Goal: Information Seeking & Learning: Learn about a topic

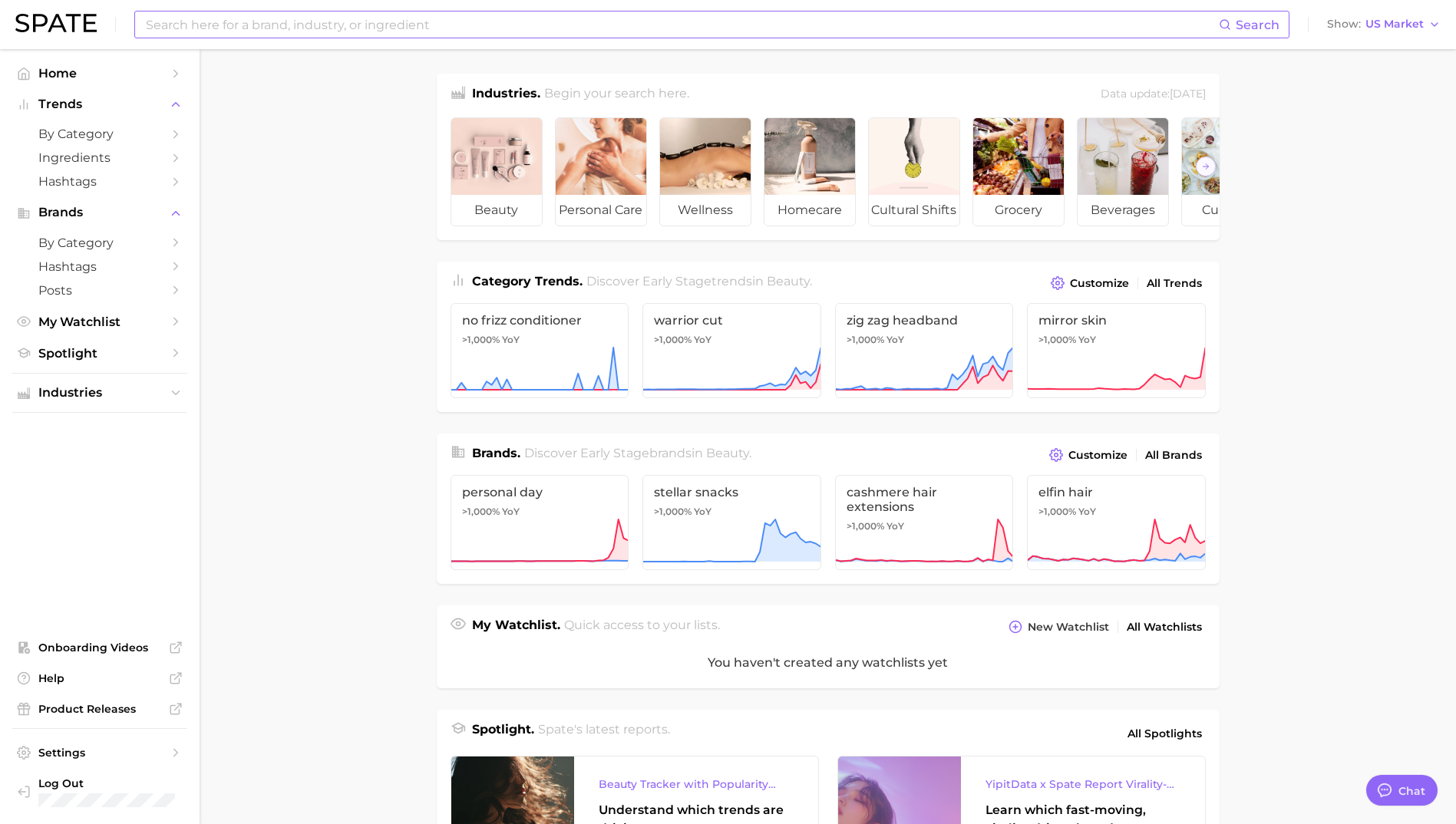
drag, startPoint x: 438, startPoint y: 23, endPoint x: 437, endPoint y: 15, distance: 8.1
click at [437, 23] on input at bounding box center [682, 24] width 1075 height 26
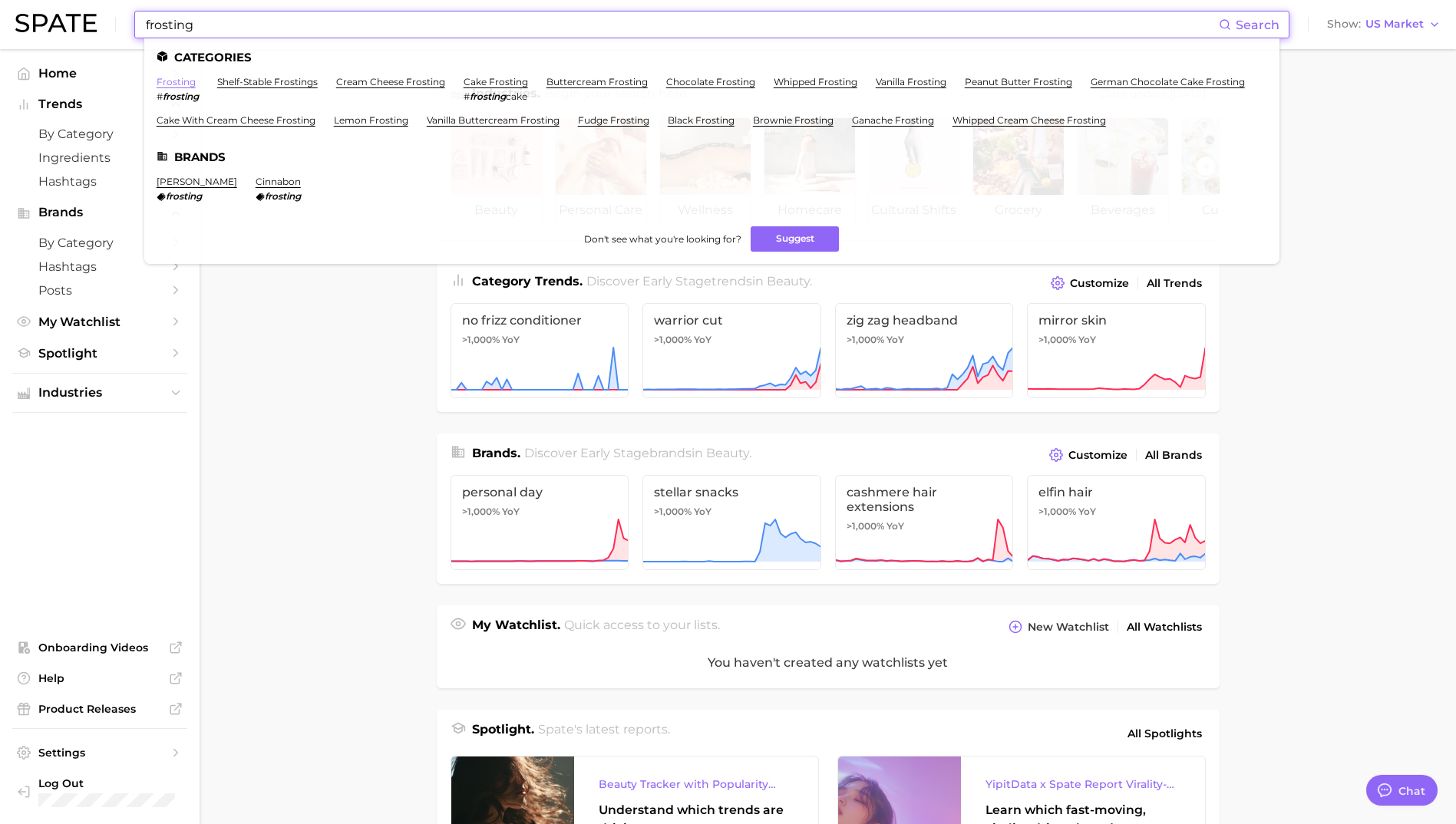
type input "frosting"
click at [174, 77] on link "frosting" at bounding box center [176, 82] width 39 height 12
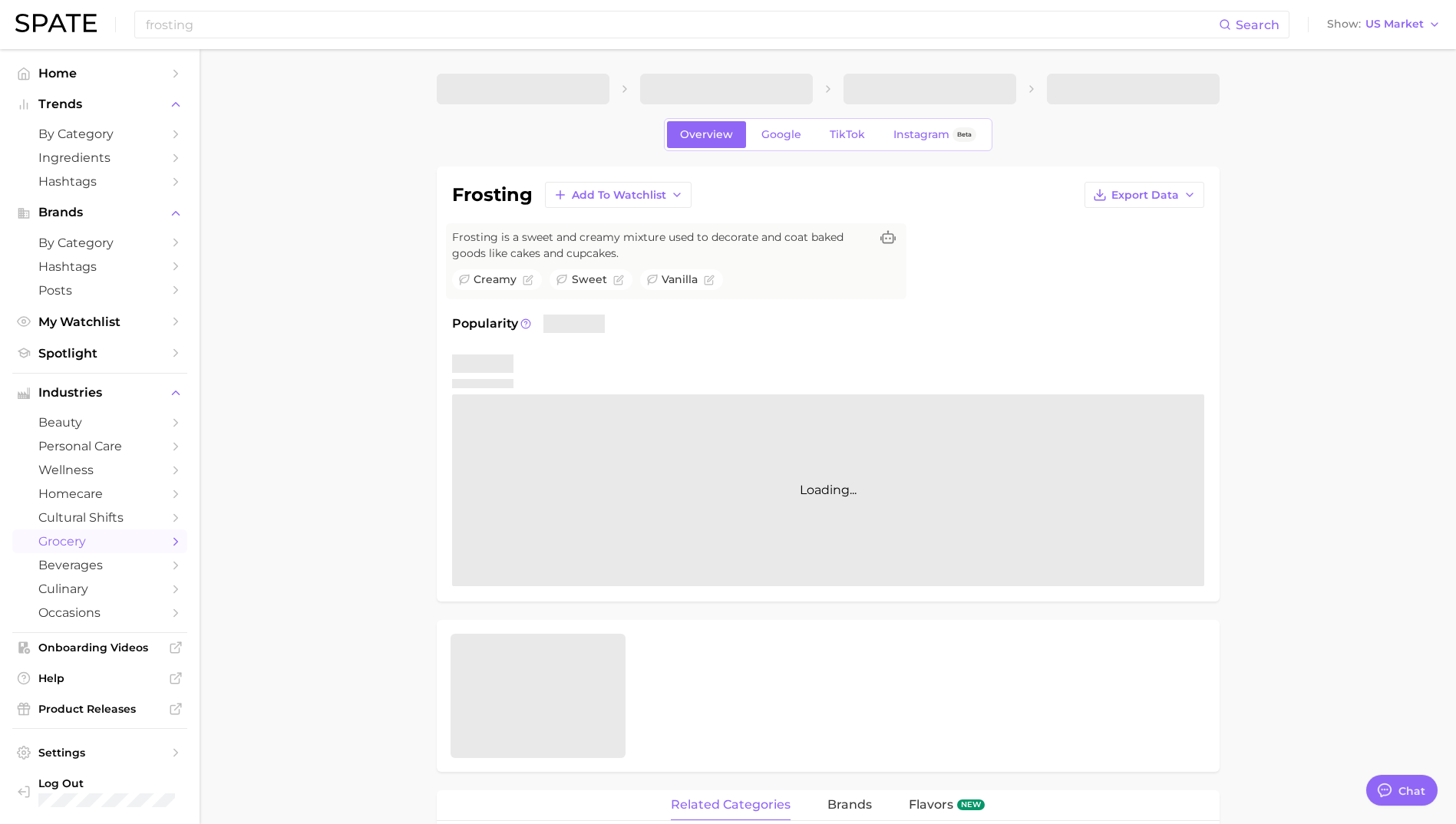
type textarea "x"
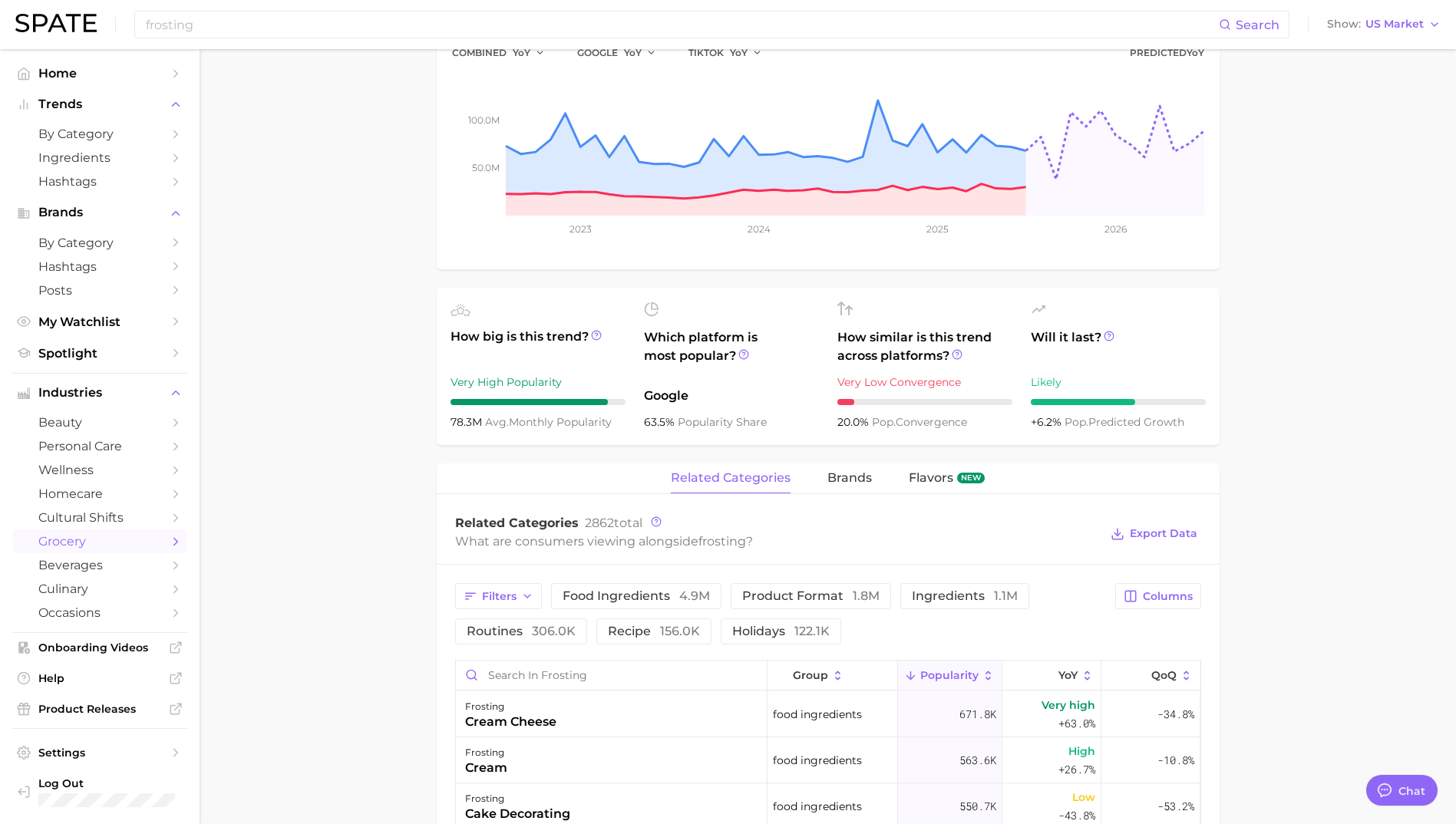
scroll to position [614, 0]
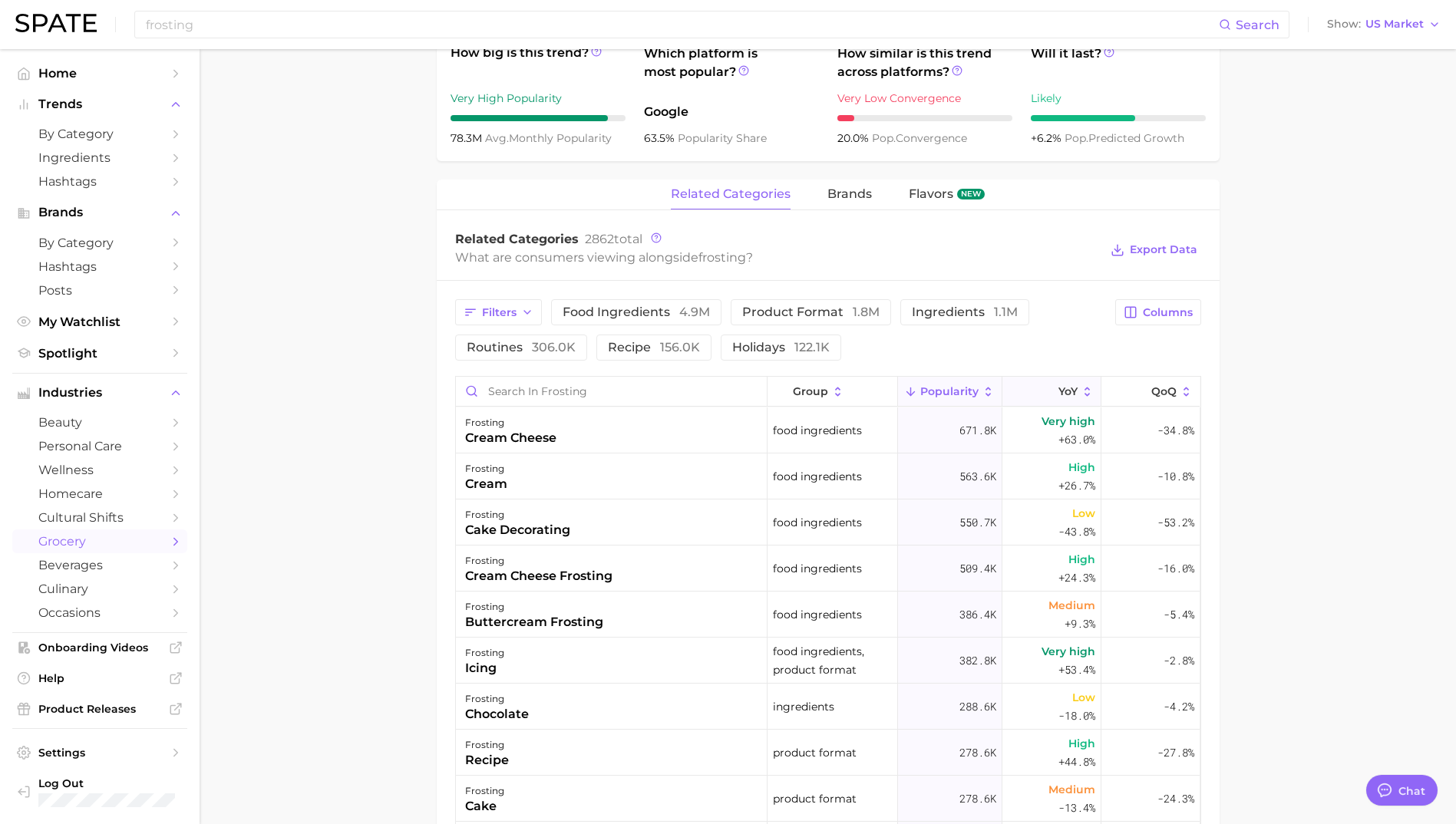
click at [1038, 381] on button "YoY" at bounding box center [1052, 392] width 99 height 30
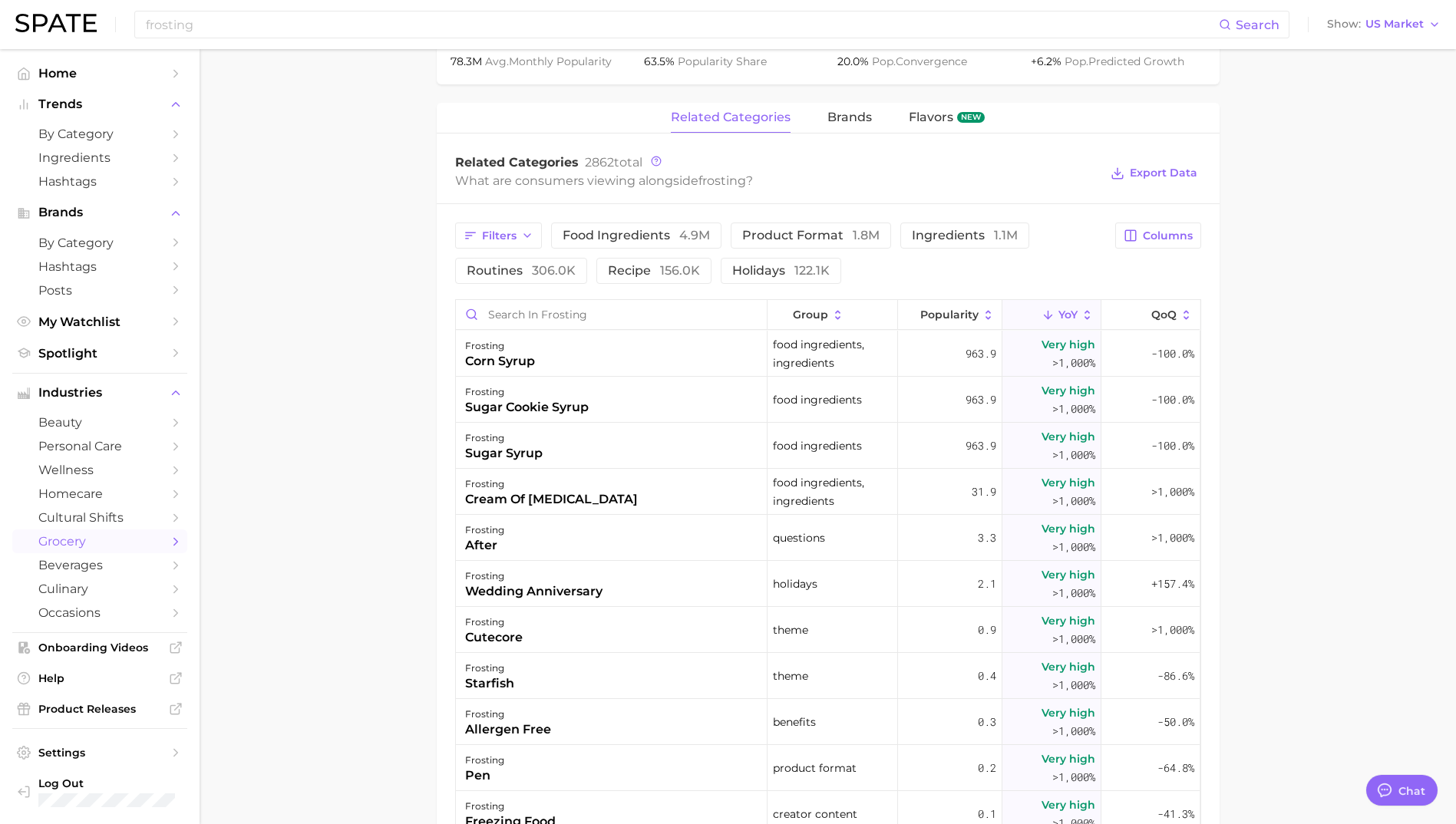
scroll to position [0, 0]
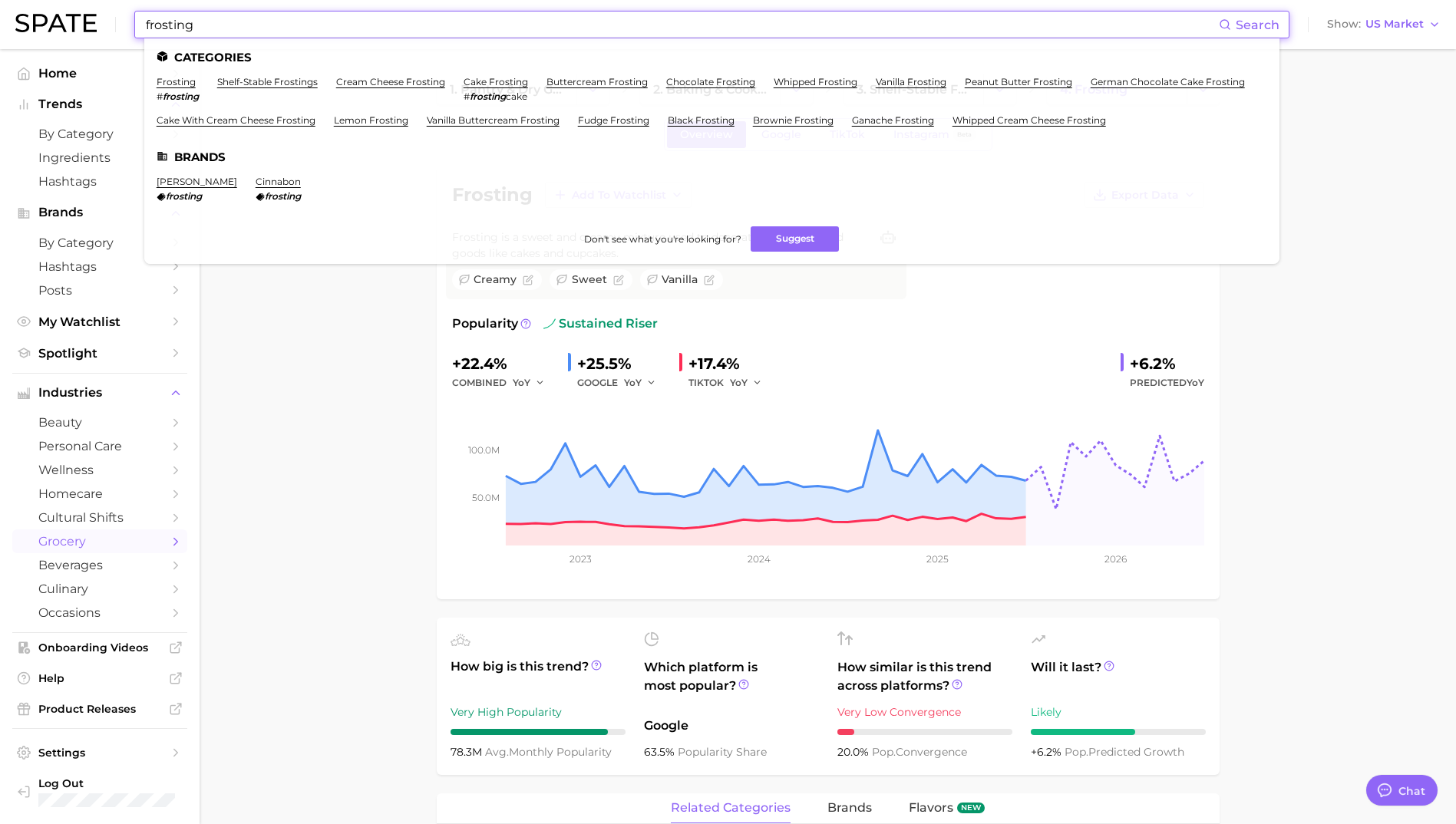
click at [415, 27] on input "frosting" at bounding box center [682, 24] width 1075 height 26
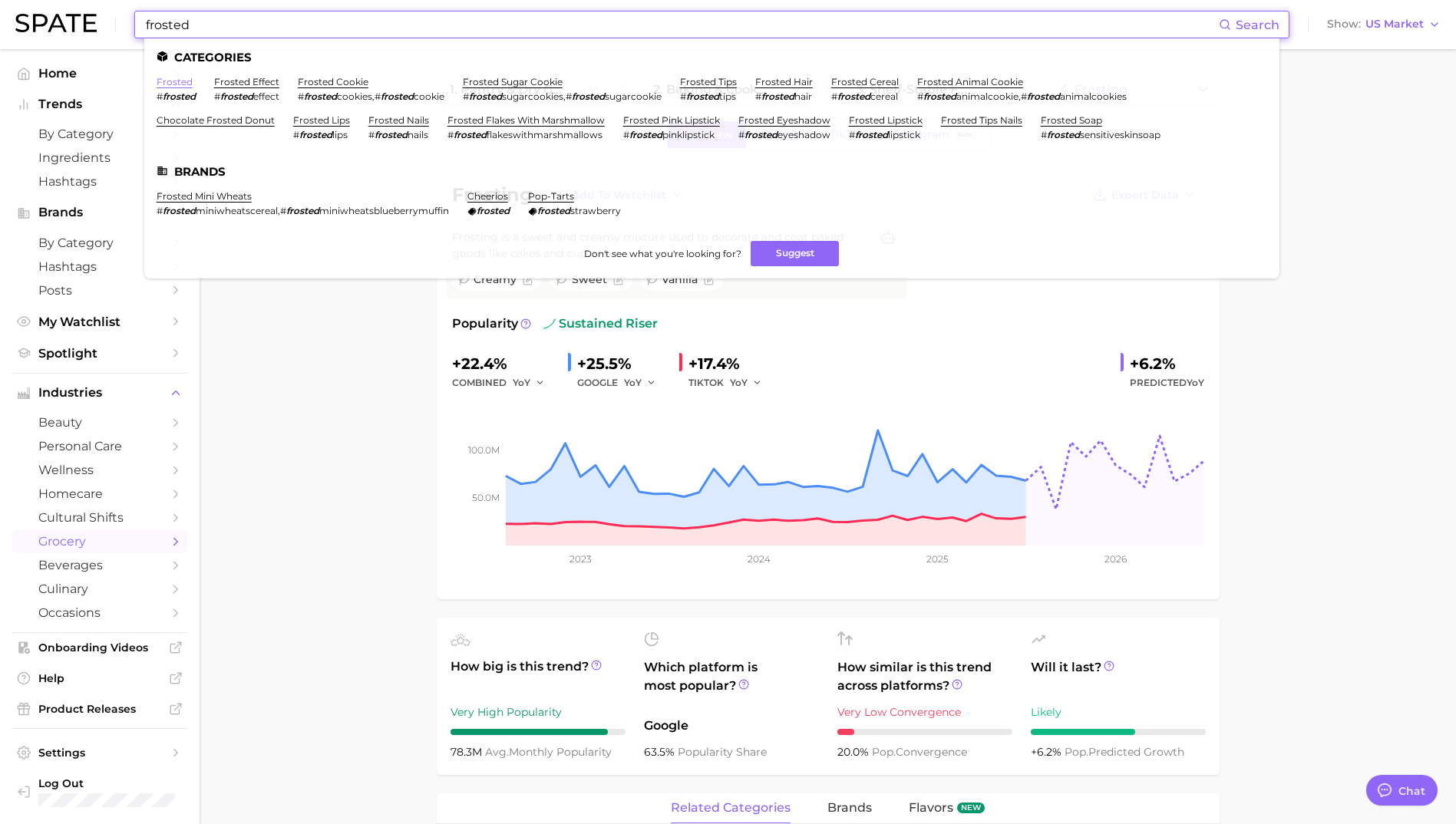
type input "frosted"
click at [181, 81] on link "frosted" at bounding box center [175, 82] width 36 height 12
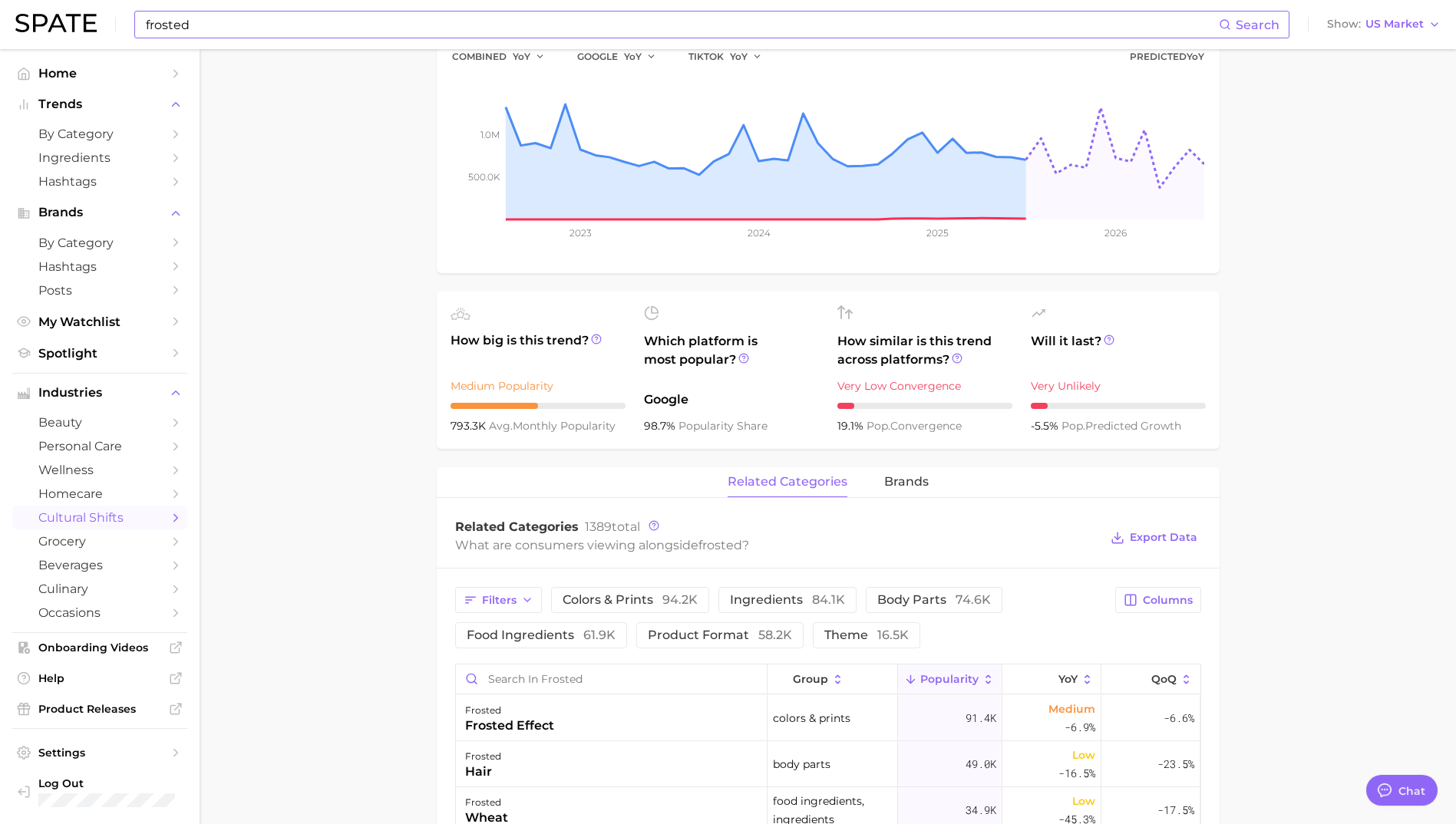
scroll to position [460, 0]
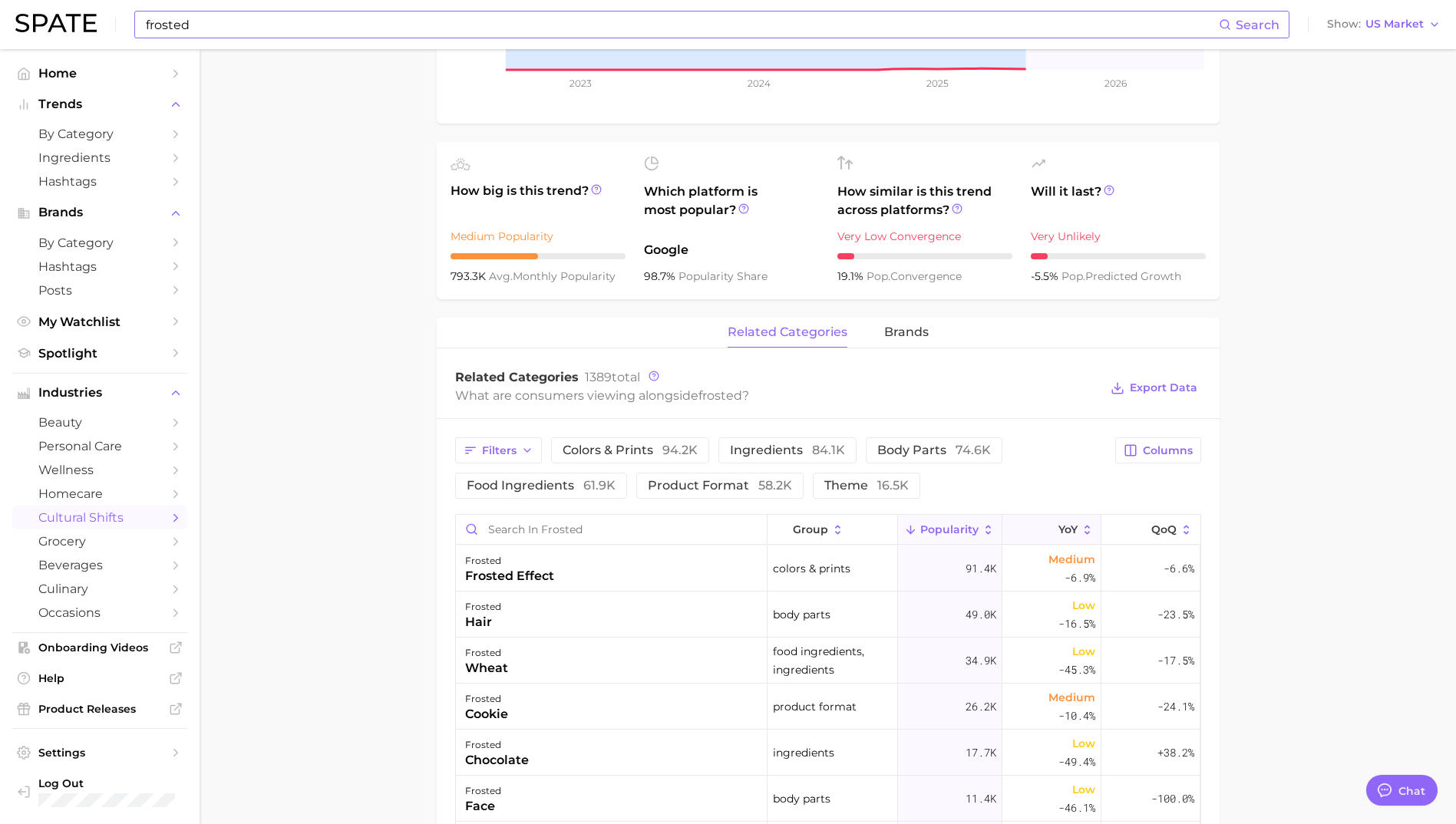
click at [1081, 536] on icon at bounding box center [1087, 530] width 14 height 14
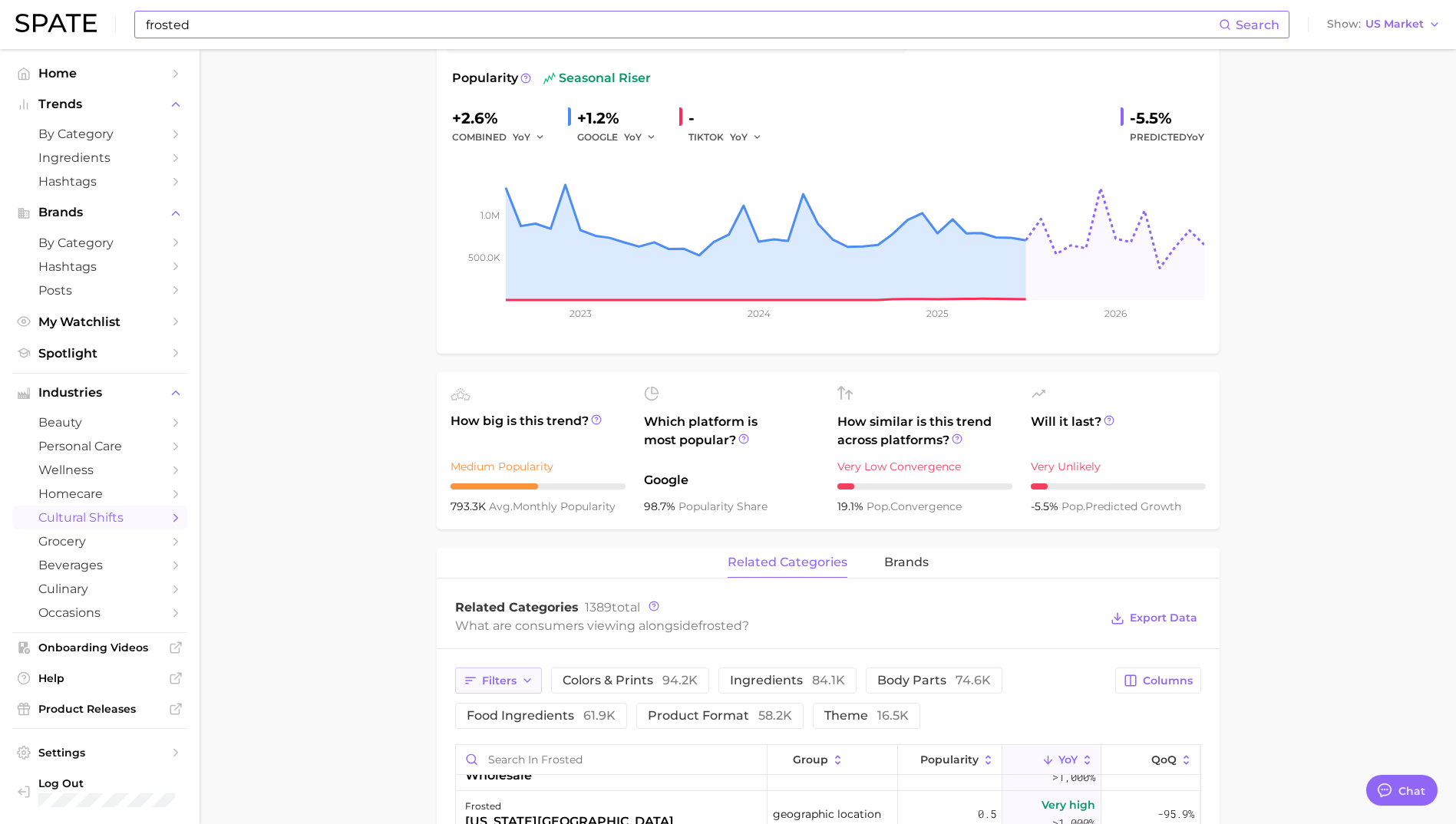
scroll to position [538, 0]
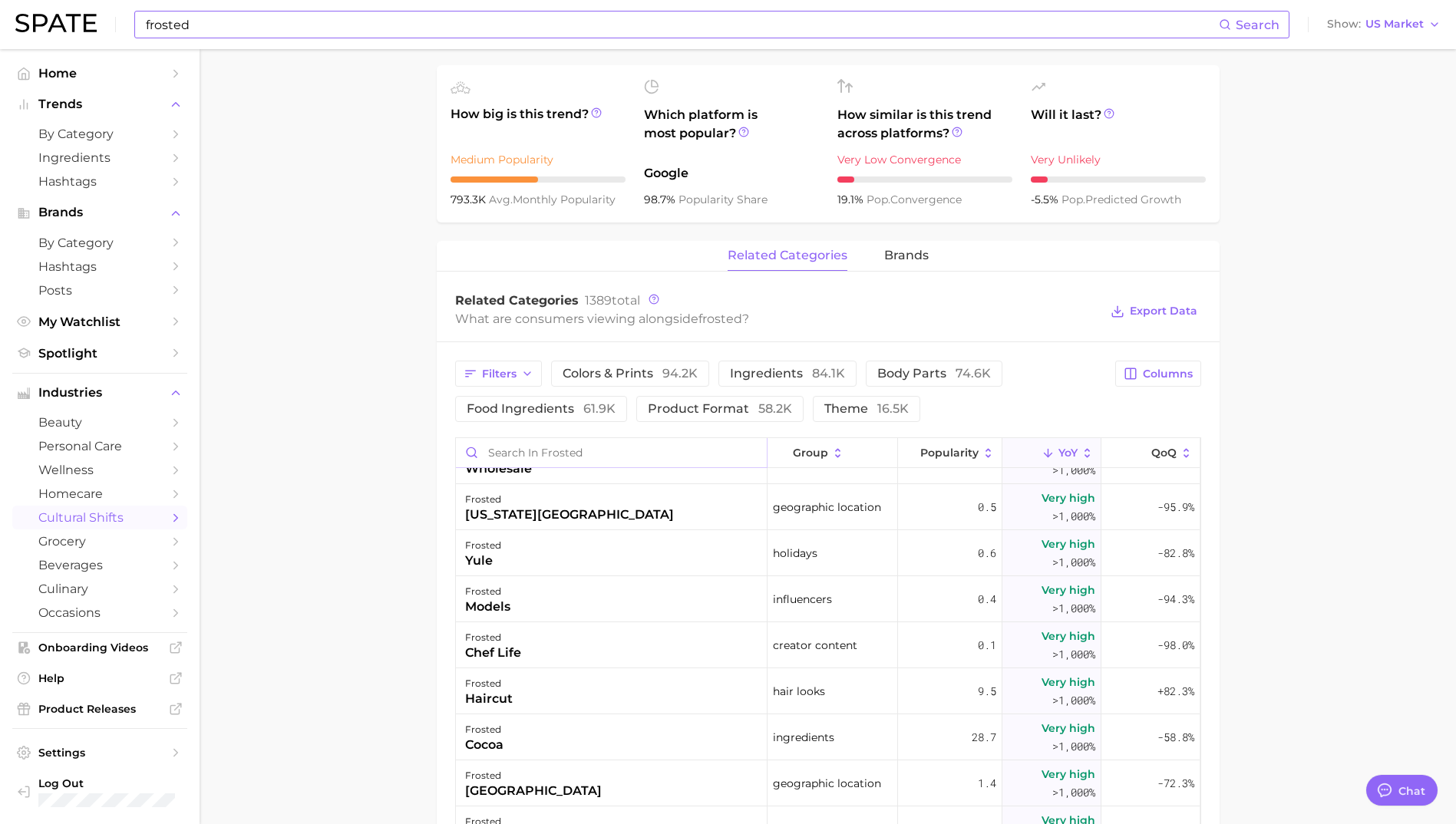
click at [567, 455] on input "Search in frosted" at bounding box center [611, 453] width 311 height 29
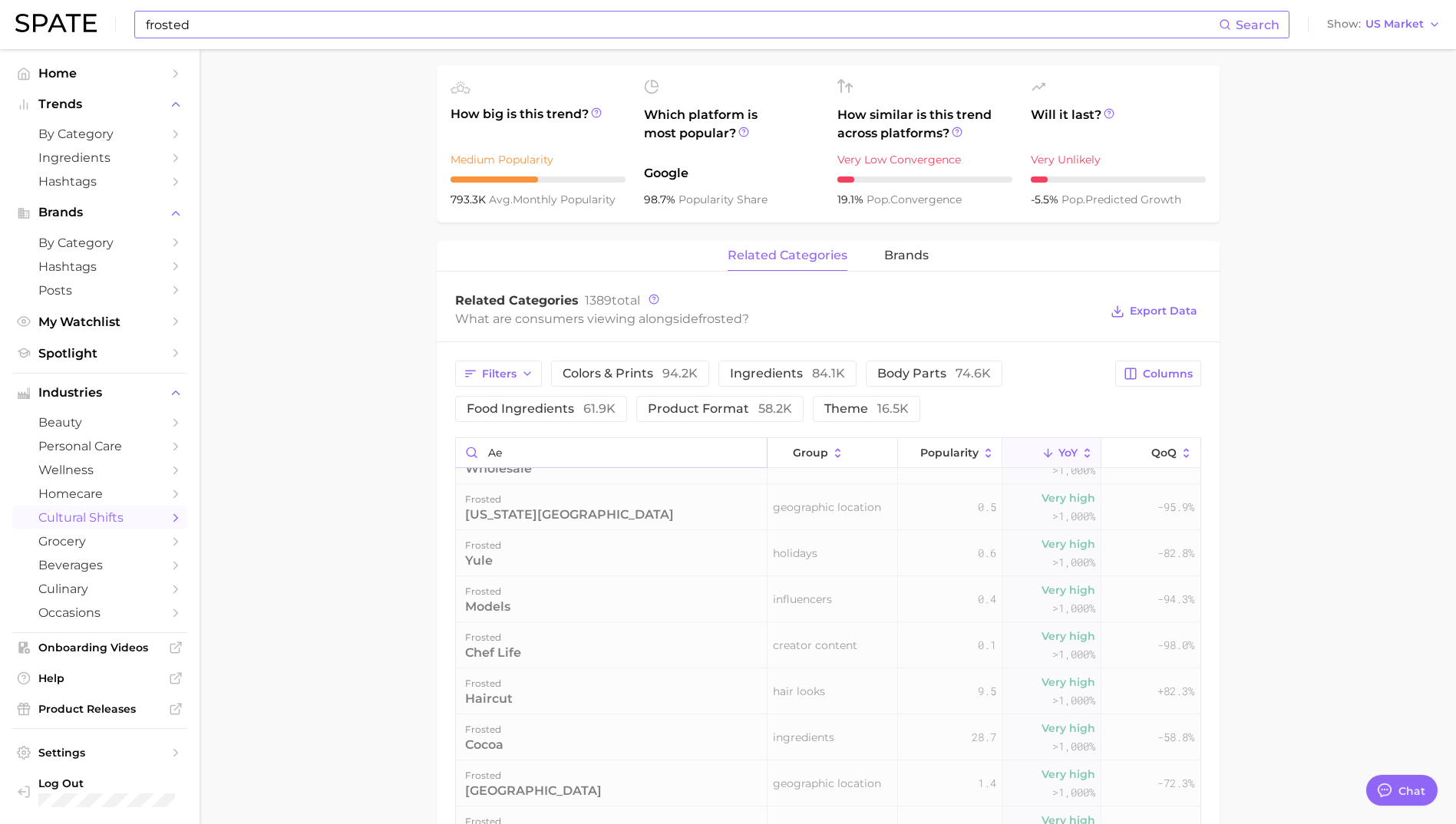
scroll to position [0, 0]
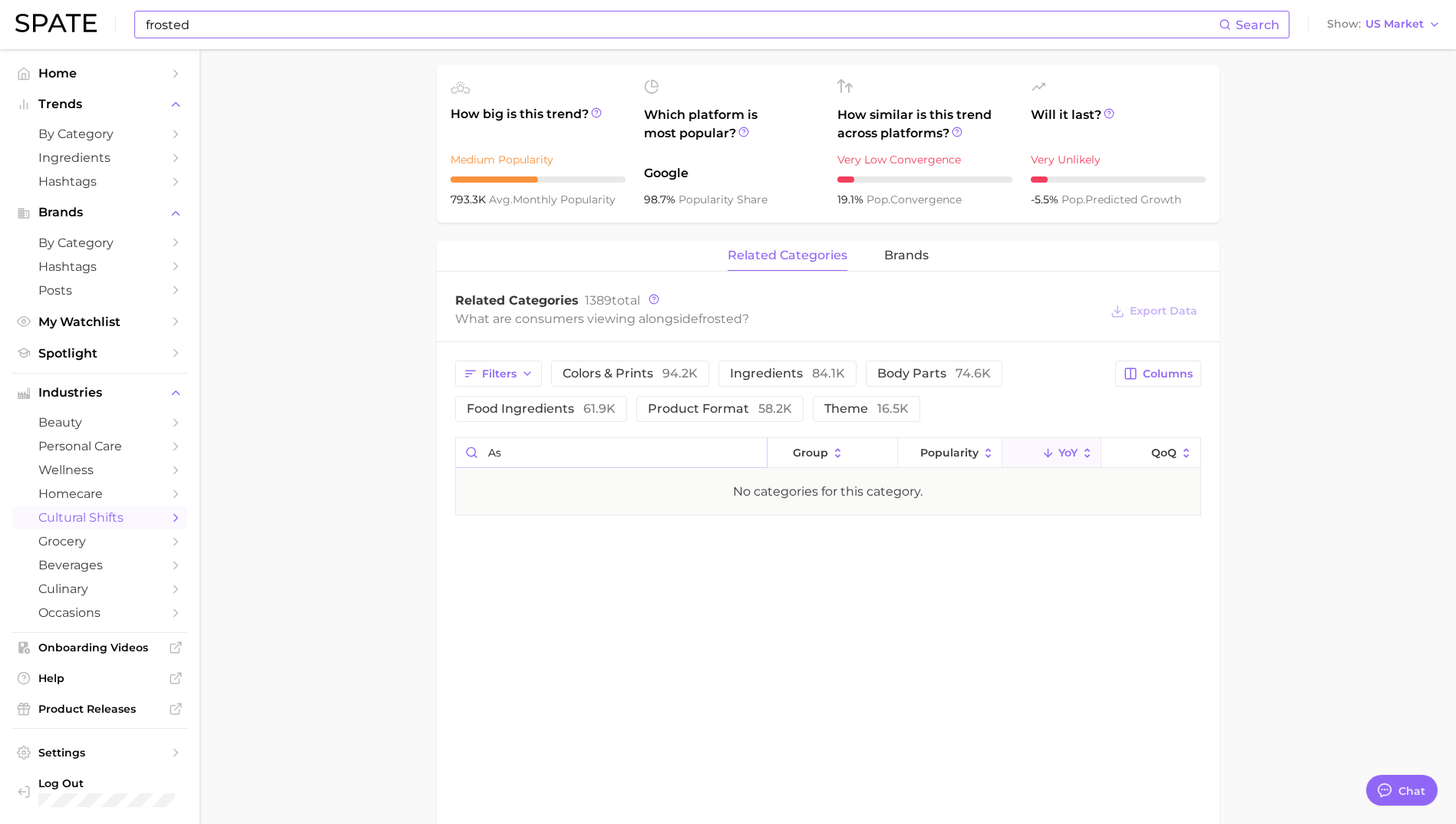
type input "a"
type input "v"
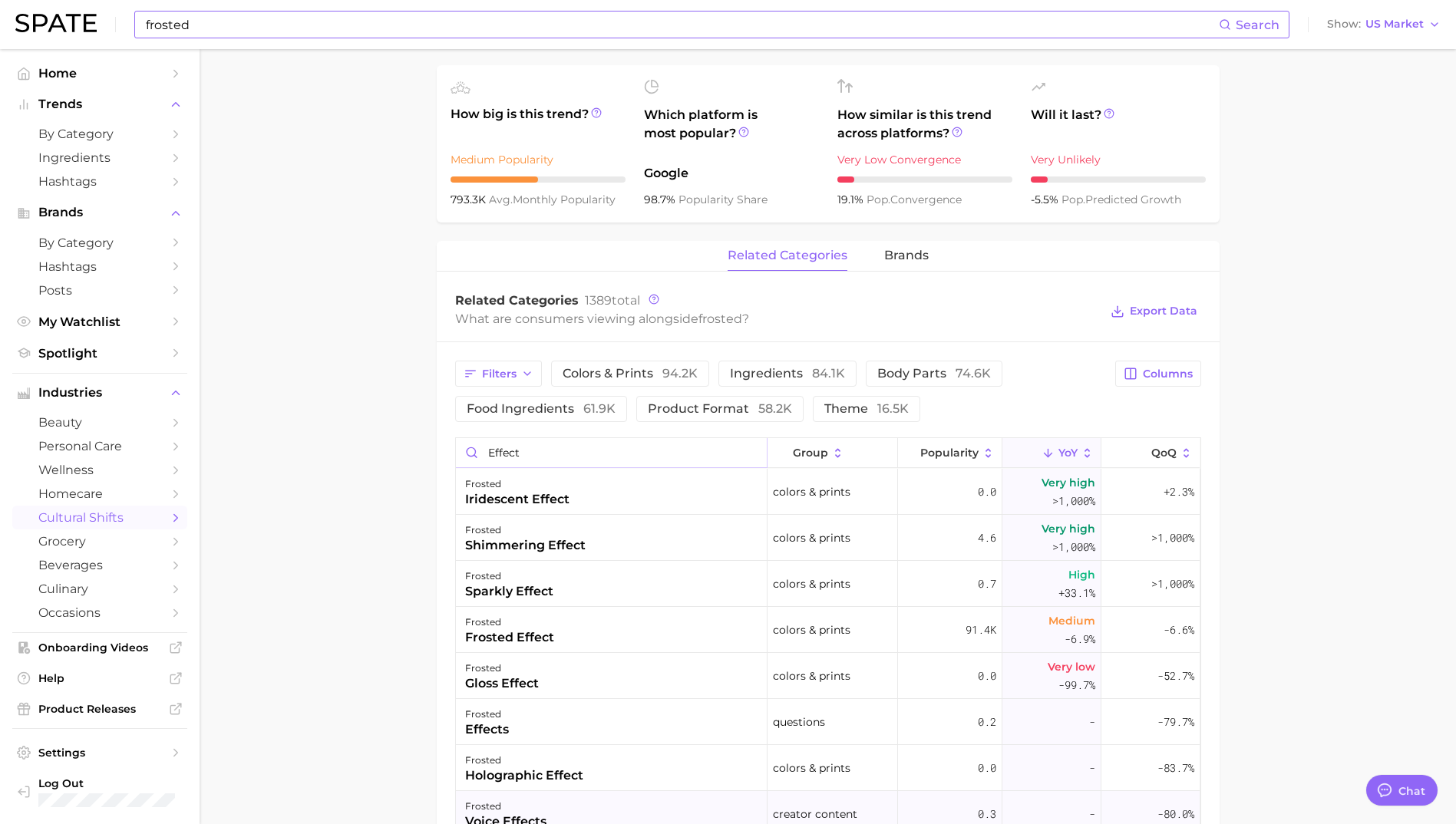
type input "effect"
